Goal: Task Accomplishment & Management: Complete application form

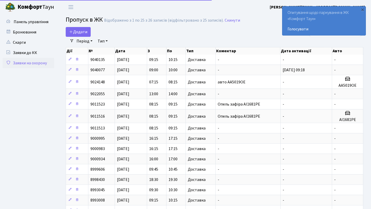
select select "25"
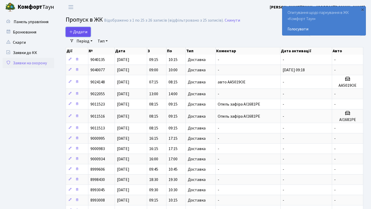
click at [78, 31] on span "Додати" at bounding box center [78, 32] width 18 height 6
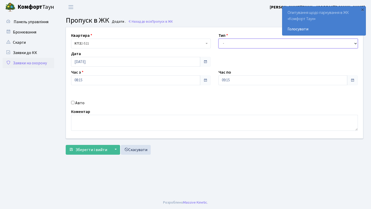
click at [224, 43] on select "- Доставка Таксі Гості Сервіс" at bounding box center [288, 44] width 140 height 10
select select "1"
click at [218, 39] on select "- Доставка Таксі Гості Сервіс" at bounding box center [288, 44] width 140 height 10
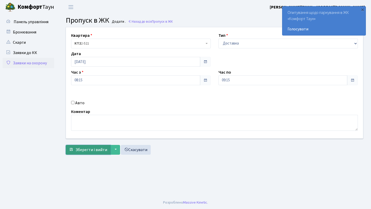
click at [94, 147] on button "Зберегти і вийти" at bounding box center [88, 150] width 45 height 10
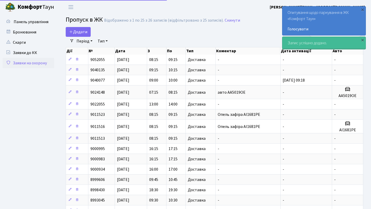
select select "25"
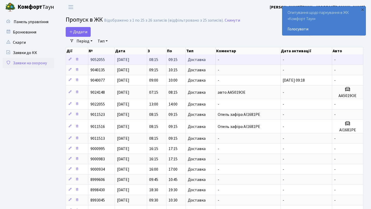
drag, startPoint x: 89, startPoint y: 60, endPoint x: 107, endPoint y: 60, distance: 18.3
click at [107, 60] on td "9052055" at bounding box center [101, 60] width 27 height 10
copy span "9052055"
